Goal: Find specific page/section: Find specific page/section

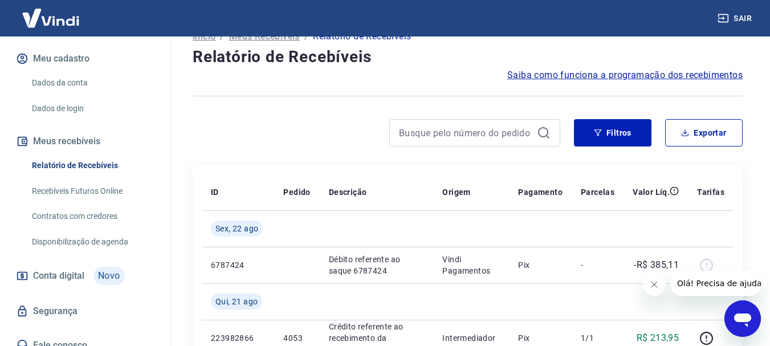
scroll to position [399, 0]
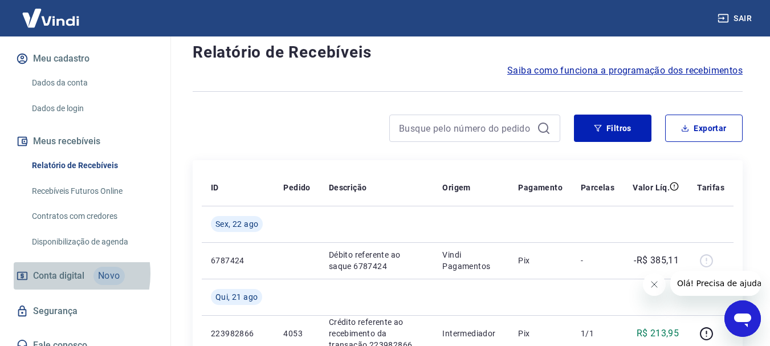
click at [56, 268] on span "Conta digital" at bounding box center [58, 276] width 51 height 16
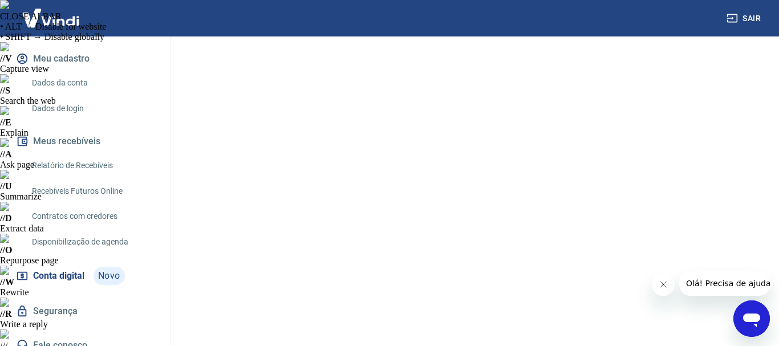
click at [73, 154] on link "Relatório de Recebíveis" at bounding box center [91, 165] width 129 height 23
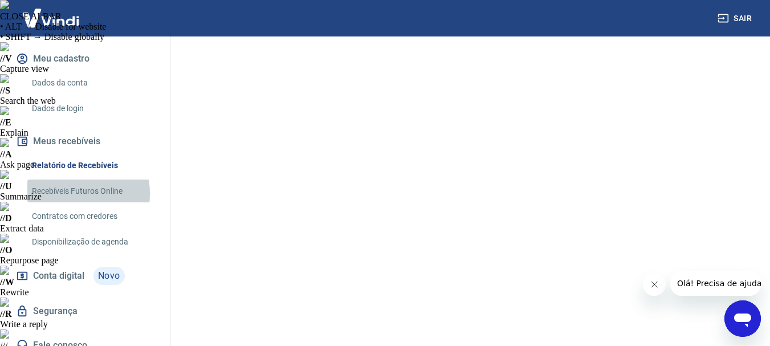
click at [69, 181] on link "Recebíveis Futuros Online" at bounding box center [91, 191] width 129 height 23
